Goal: Information Seeking & Learning: Learn about a topic

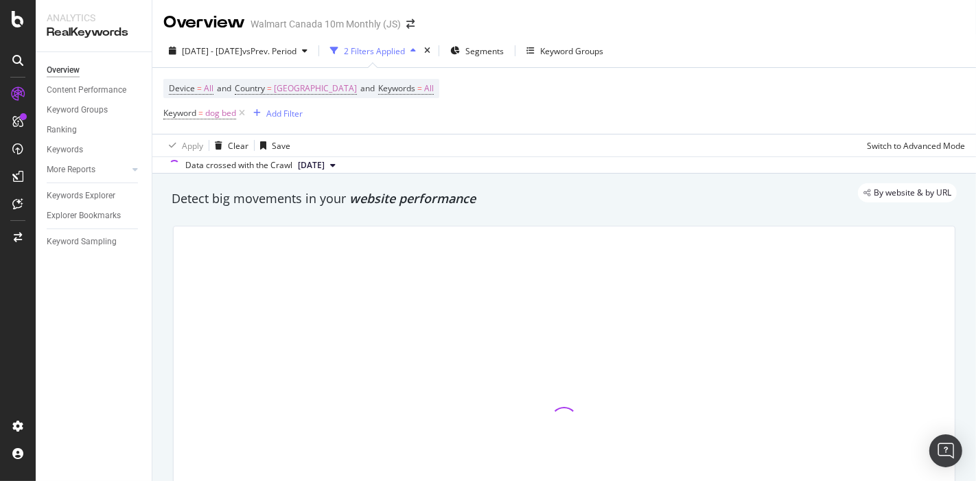
click at [221, 113] on span "dog bed" at bounding box center [220, 113] width 31 height 19
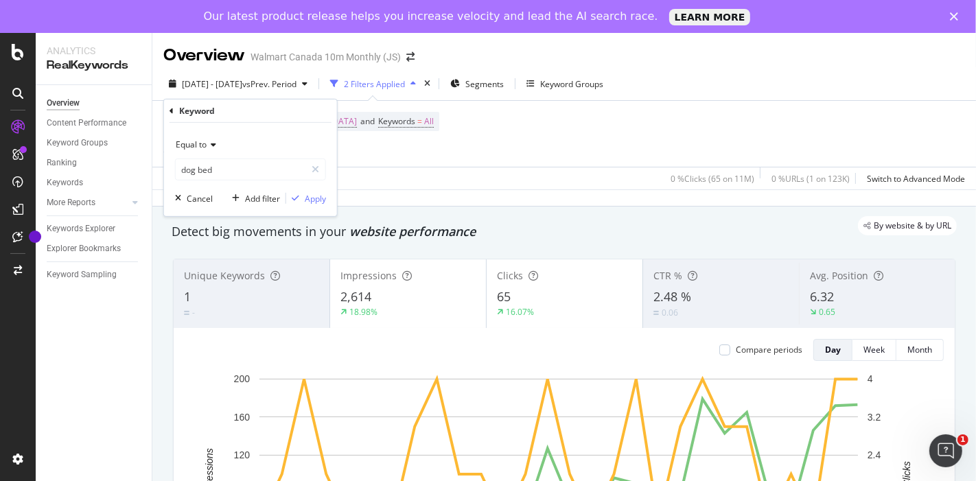
click at [207, 145] on icon at bounding box center [212, 145] width 10 height 8
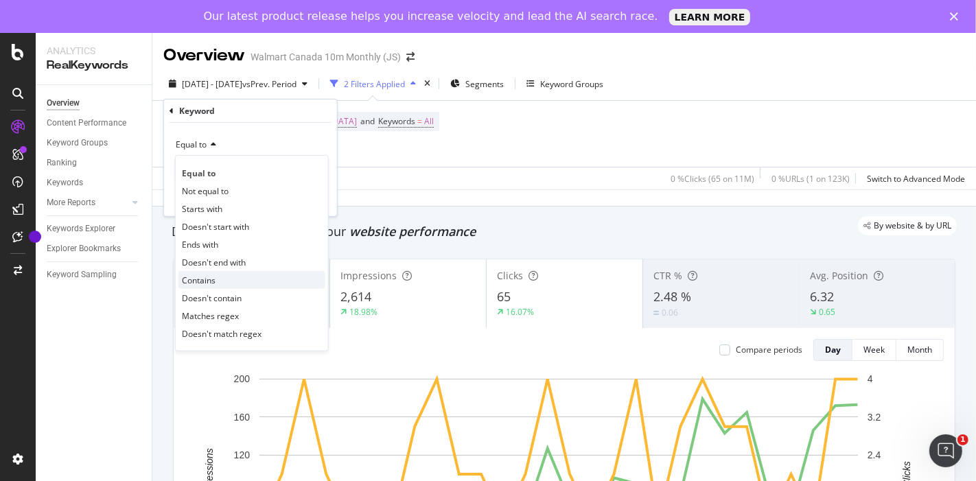
click at [223, 278] on div "Contains" at bounding box center [251, 280] width 147 height 18
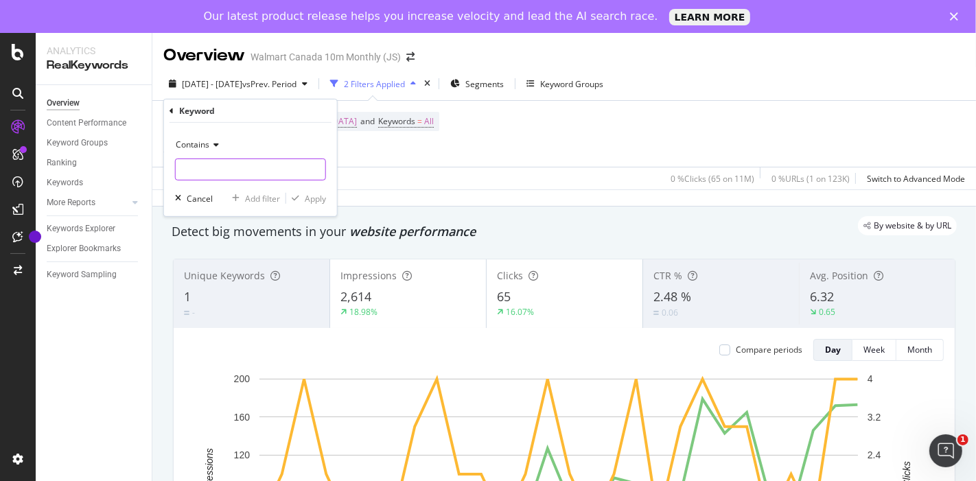
click at [266, 163] on input "text" at bounding box center [251, 170] width 150 height 22
paste input "dog-collars-leashes-harnesses/dog-collar-leash-set/"
type input "/dog-collars-leashes-harnesses/dog-collar-leash-set/"
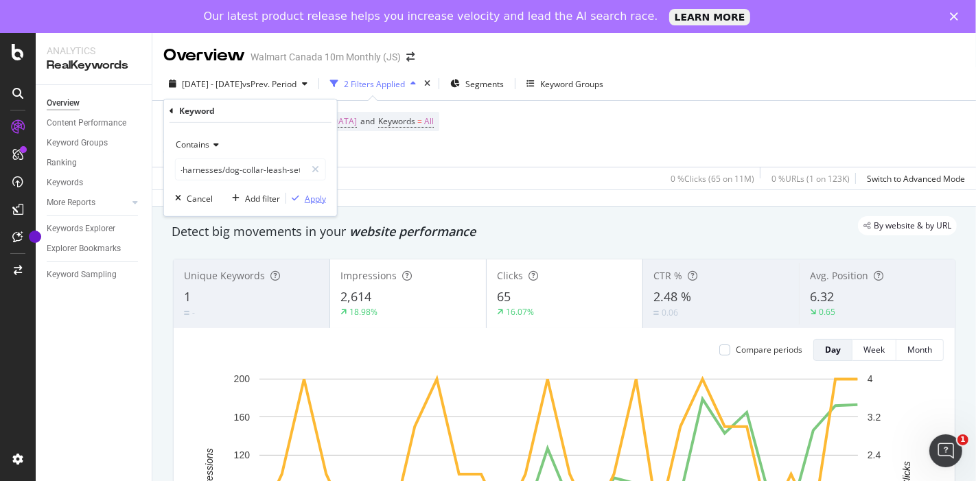
scroll to position [0, 0]
click at [320, 192] on div "Apply" at bounding box center [315, 198] width 21 height 12
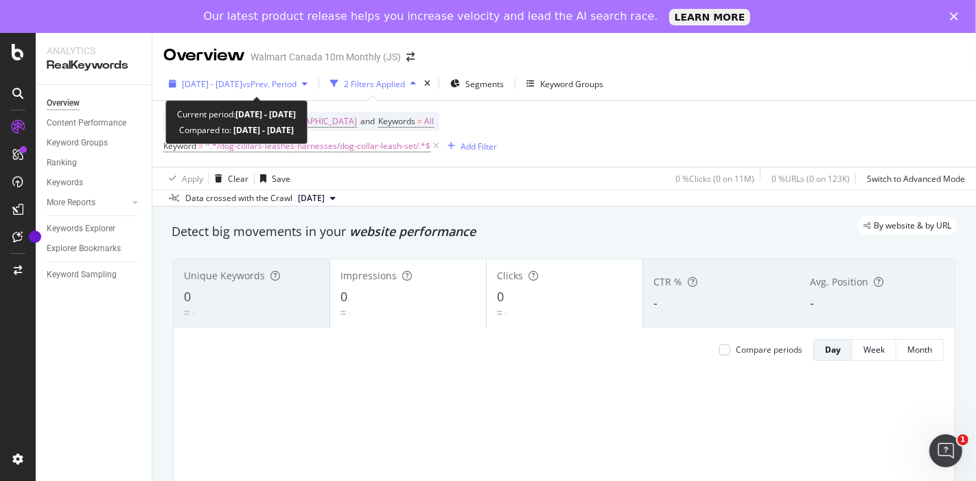
click at [242, 82] on span "[DATE] - [DATE]" at bounding box center [212, 84] width 60 height 12
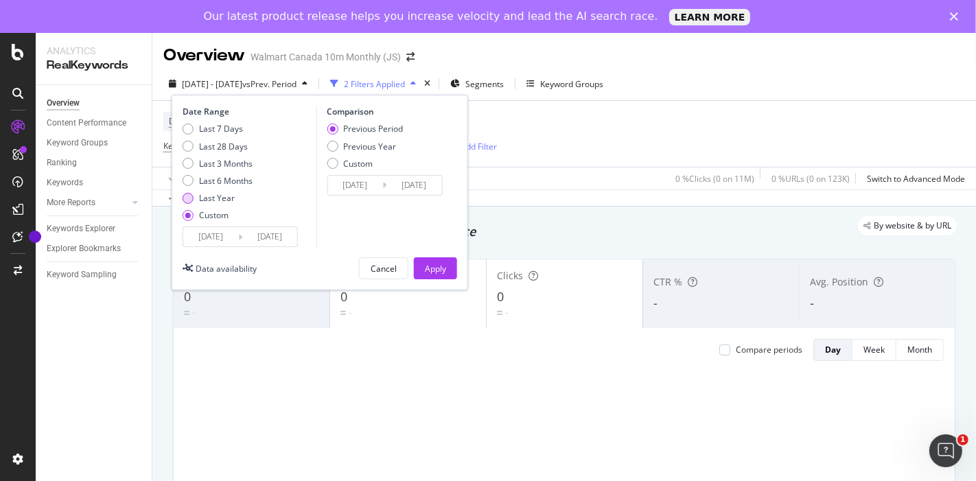
click at [218, 199] on div "Last Year" at bounding box center [217, 198] width 36 height 12
type input "[DATE]"
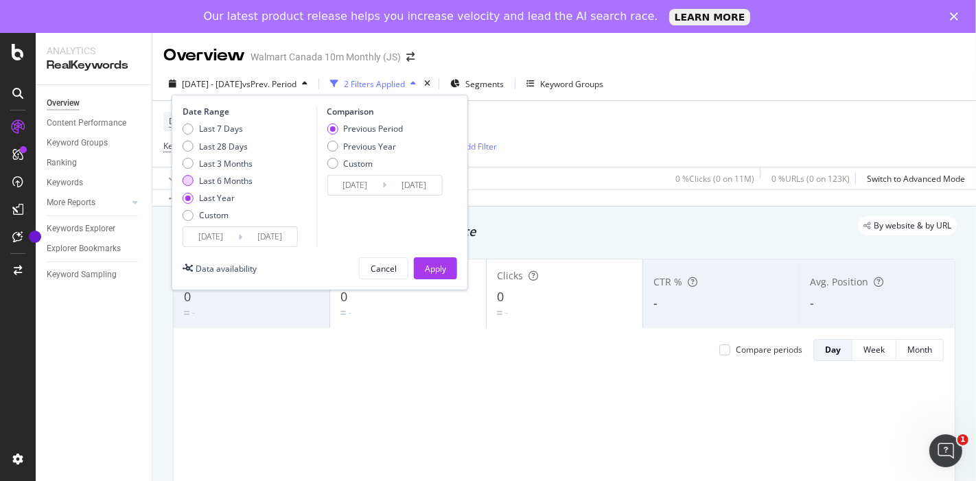
click at [211, 180] on div "Last 6 Months" at bounding box center [226, 181] width 54 height 12
type input "[DATE]"
click at [438, 285] on div "Date Range Last 7 Days Last 28 Days Last 3 Months Last 6 Months Last Year Custo…" at bounding box center [320, 193] width 296 height 196
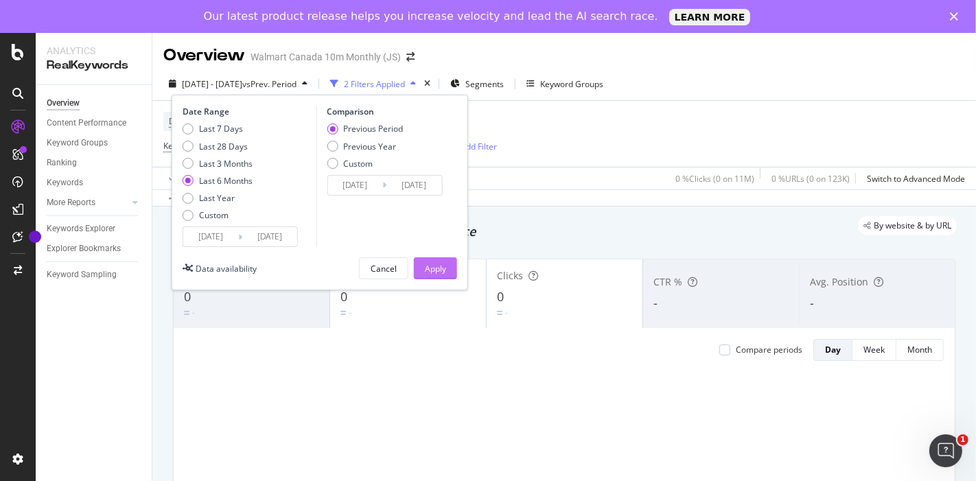
click at [434, 273] on div "Apply" at bounding box center [435, 269] width 21 height 12
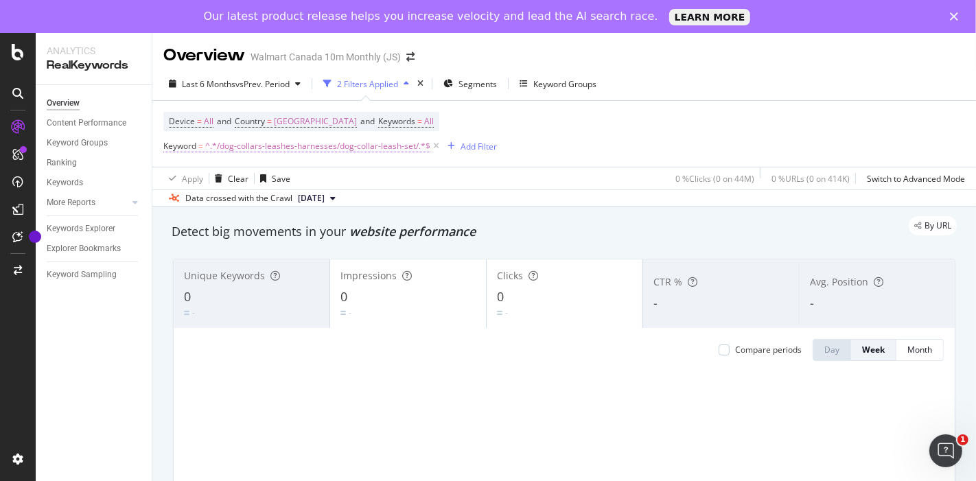
click at [353, 143] on span "^.*/dog-collars-leashes-harnesses/dog-collar-leash-set/.*$" at bounding box center [317, 146] width 225 height 19
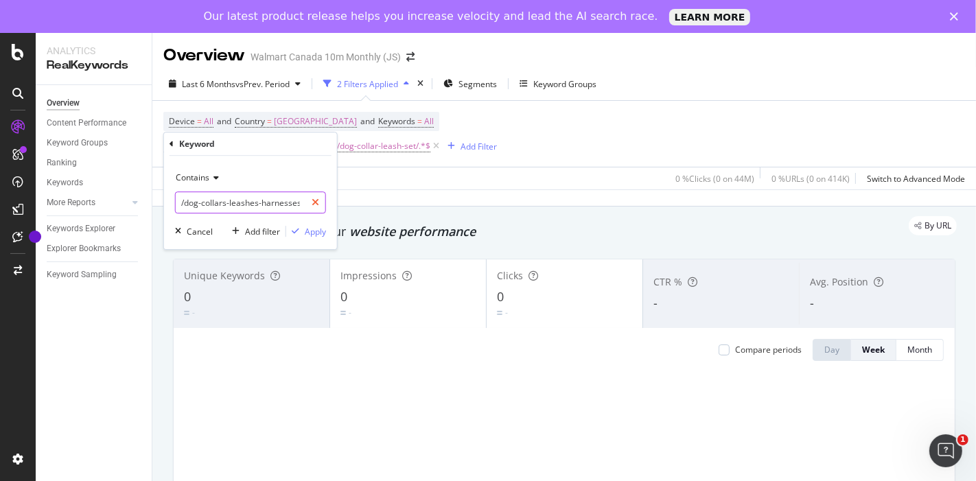
click at [307, 202] on div at bounding box center [315, 202] width 20 height 22
click at [296, 201] on input "text" at bounding box center [251, 202] width 150 height 22
paste input "/wet-cat-food/[PERSON_NAME]-wet-cat-food/"
type input "/wet-cat-food/[PERSON_NAME]-wet-cat-food/"
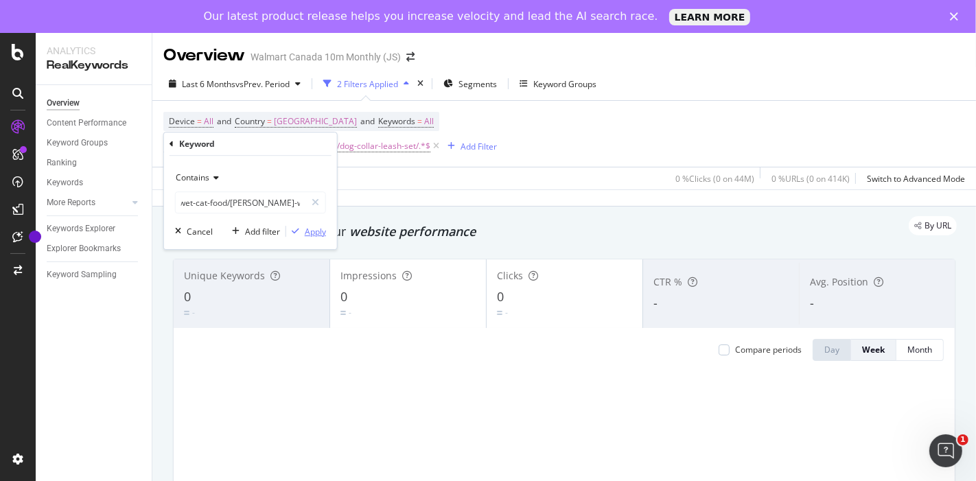
scroll to position [0, 0]
click at [318, 229] on div "Apply" at bounding box center [315, 232] width 21 height 12
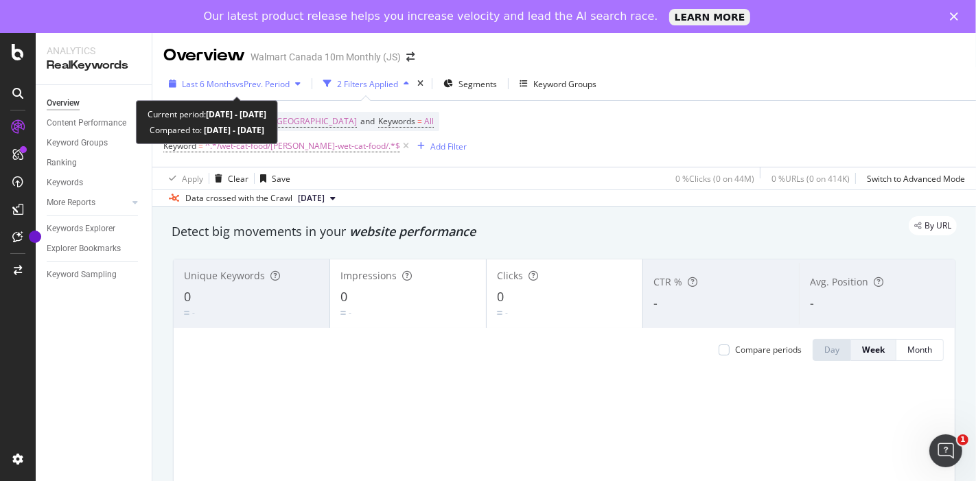
click at [271, 84] on span "vs Prev. Period" at bounding box center [262, 84] width 54 height 12
